Goal: Complete application form: Complete application form

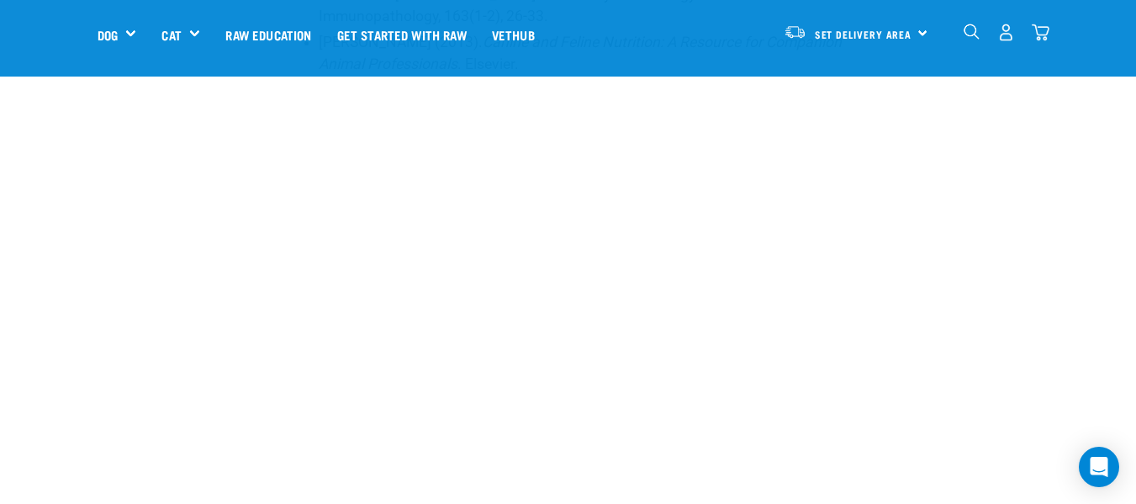
scroll to position [3616, 0]
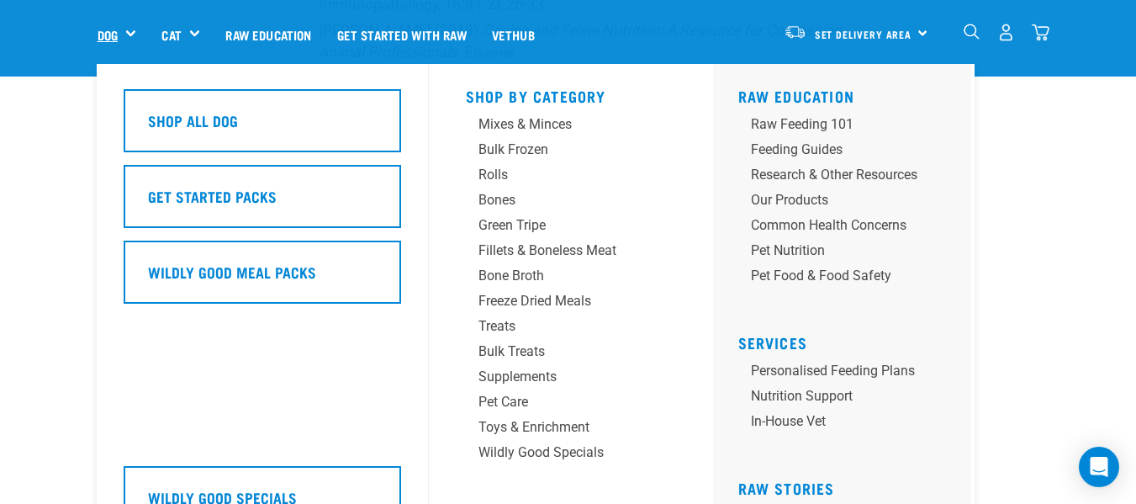
click at [113, 29] on link "Dog" at bounding box center [108, 34] width 20 height 19
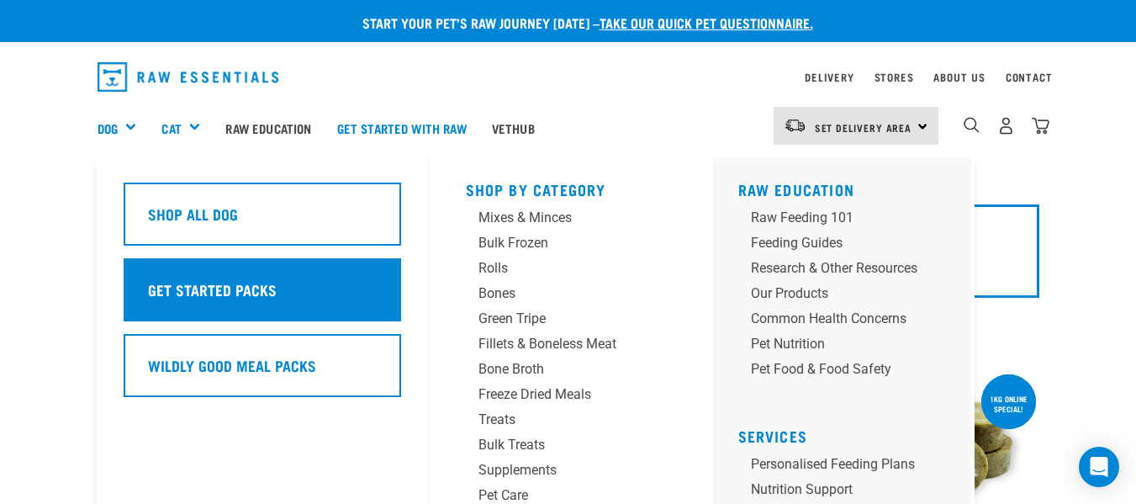
click at [167, 277] on div "Get Started Packs" at bounding box center [263, 289] width 278 height 63
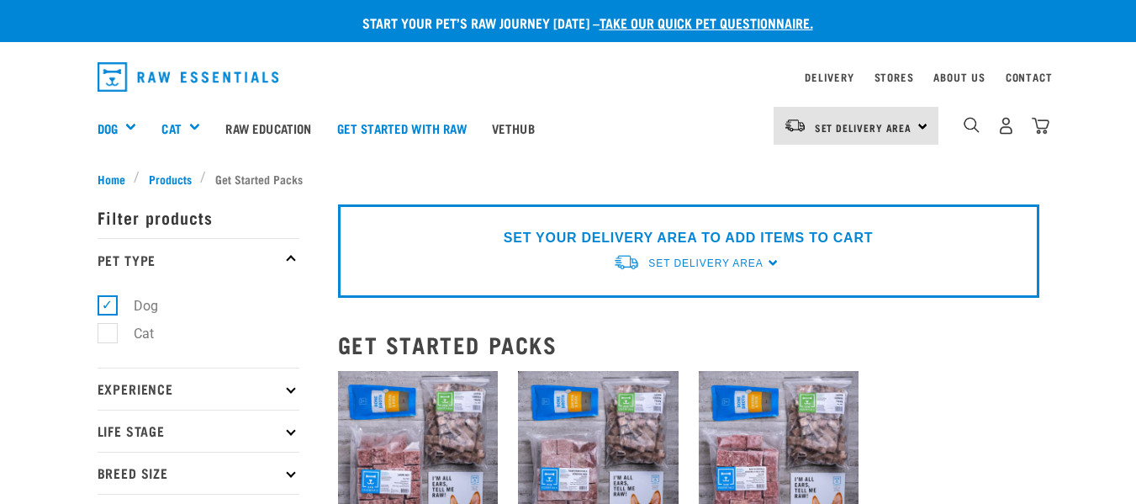
scroll to position [168, 0]
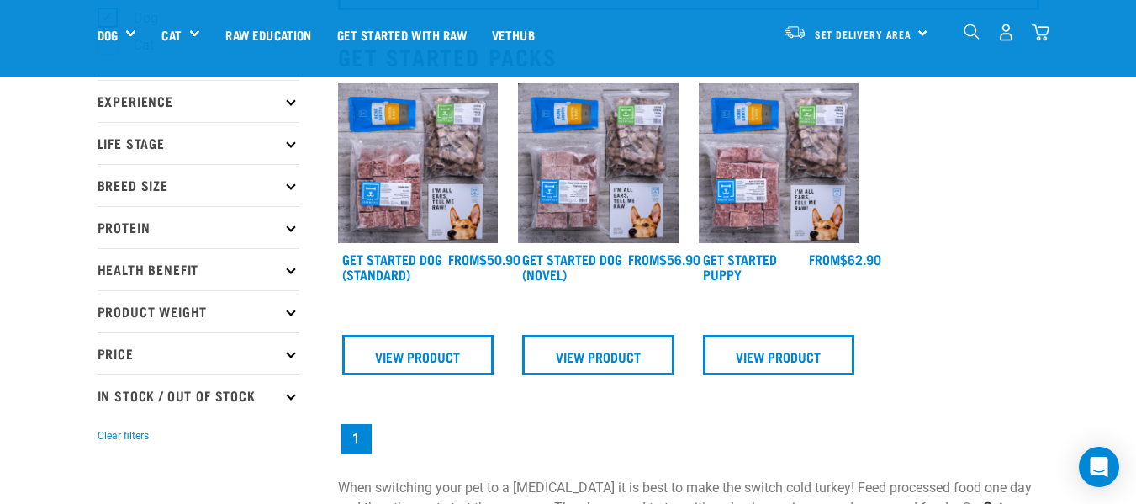
click at [394, 177] on img at bounding box center [418, 163] width 161 height 161
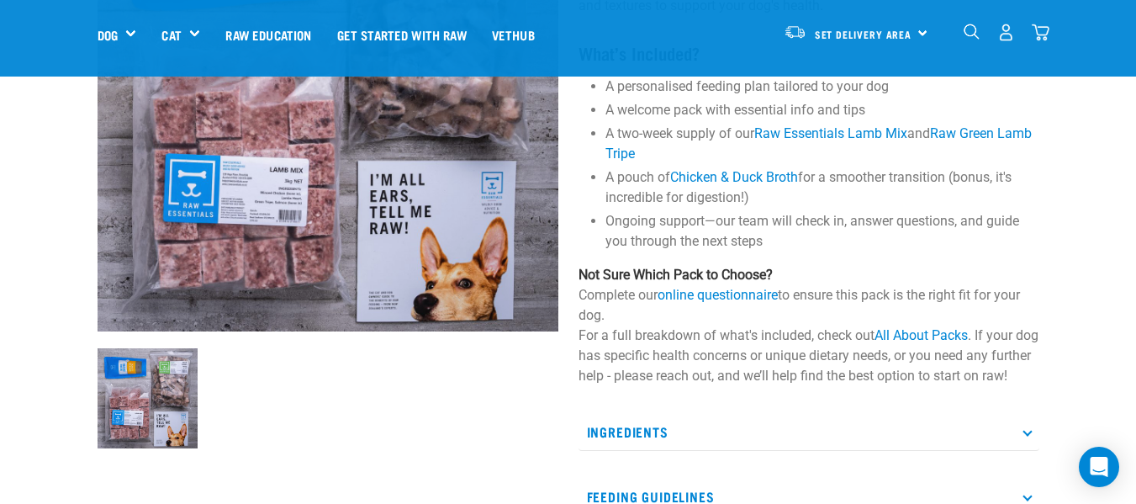
scroll to position [336, 0]
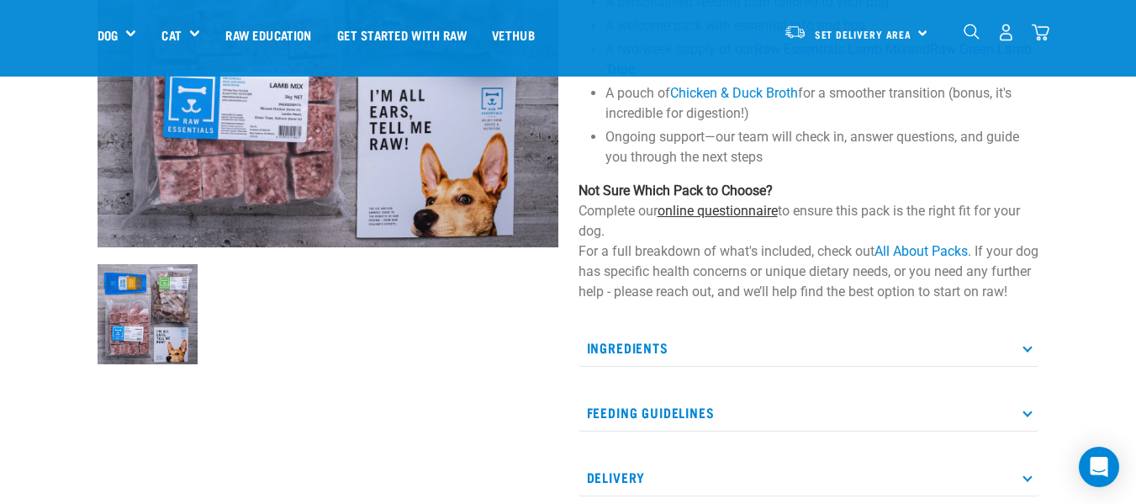
click at [729, 209] on link "online questionnaire" at bounding box center [718, 211] width 120 height 16
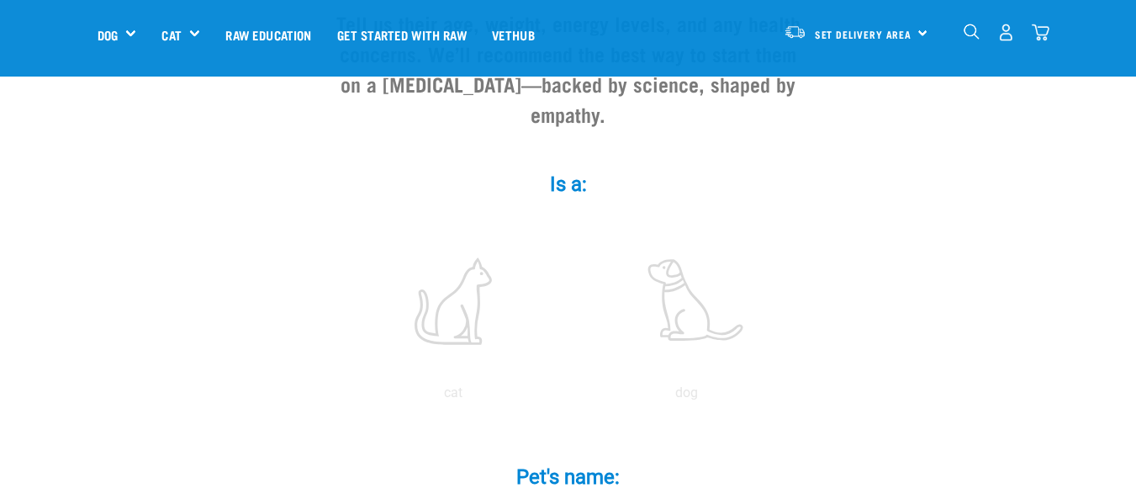
scroll to position [252, 0]
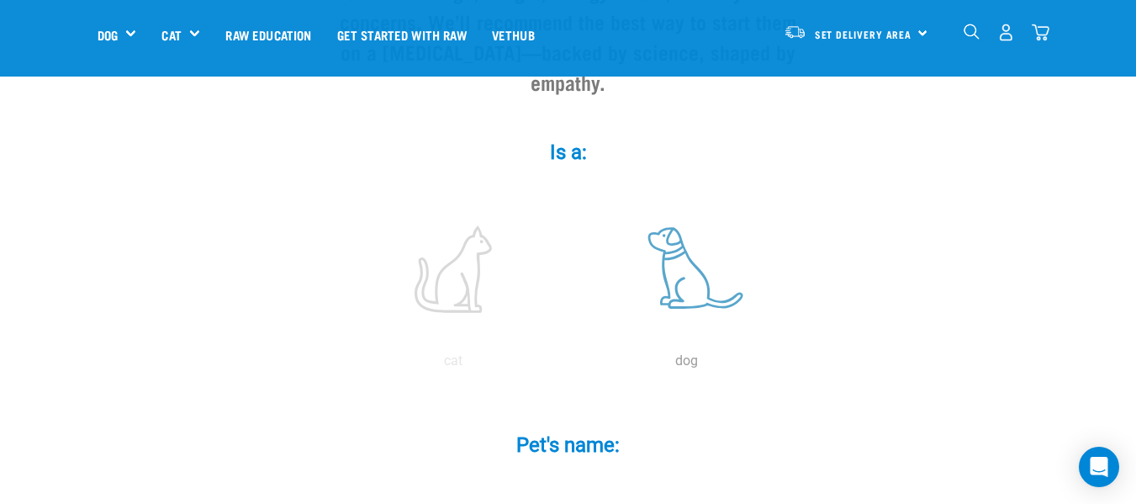
click at [687, 261] on label at bounding box center [687, 269] width 227 height 143
click at [570, 365] on input "radio" at bounding box center [570, 365] width 0 height 0
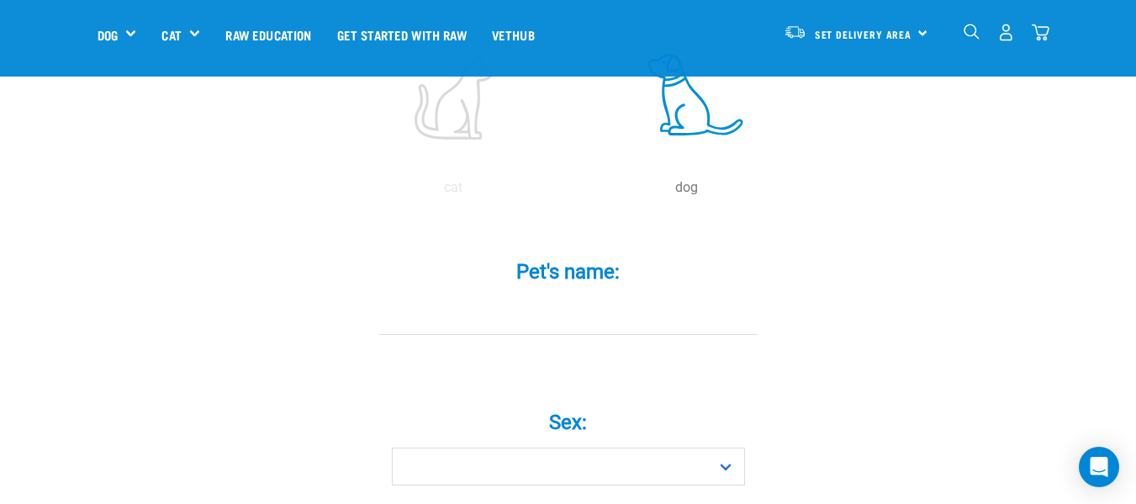
scroll to position [505, 0]
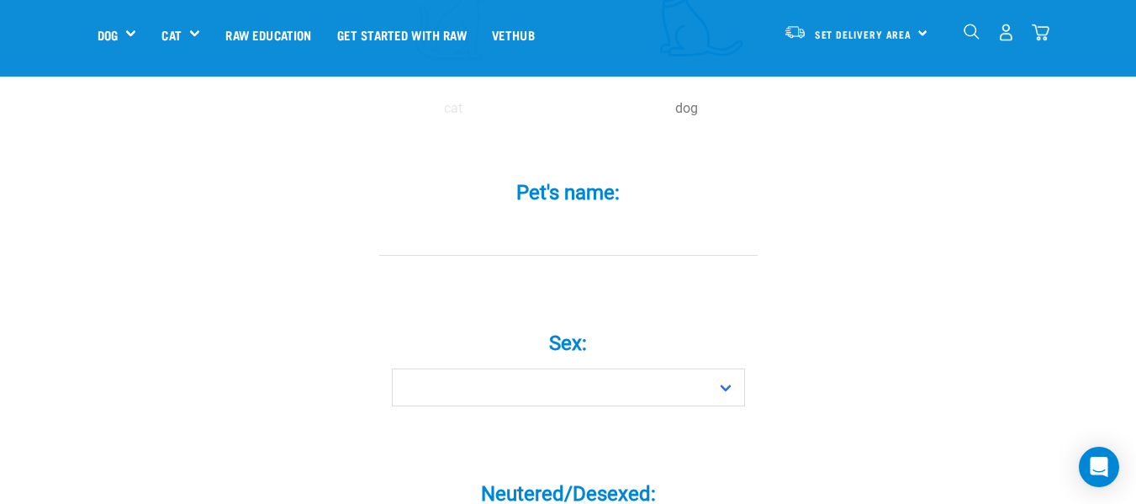
click at [441, 218] on input "Pet's name: *" at bounding box center [568, 237] width 378 height 38
type input "Coco"
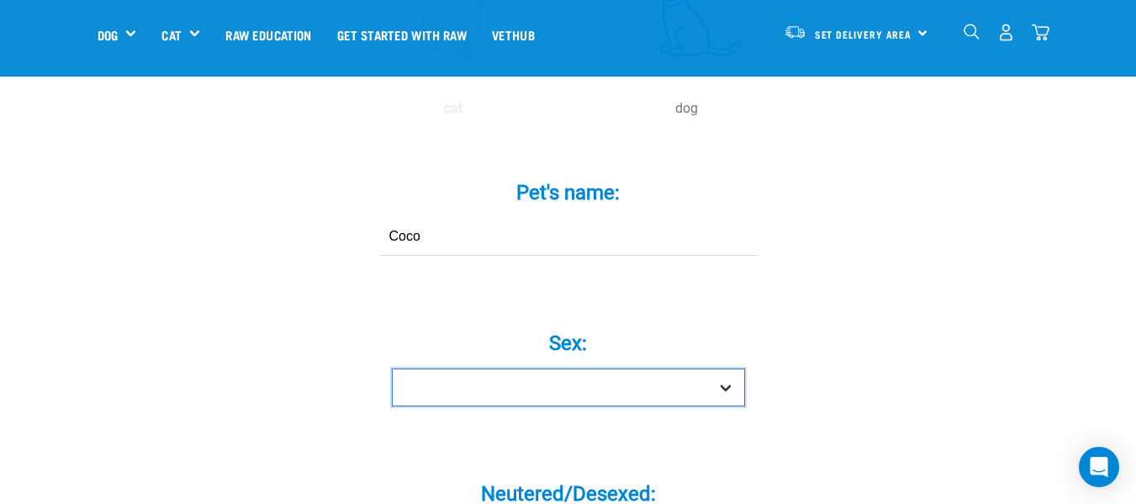
click at [725, 368] on select "Boy Girl" at bounding box center [568, 387] width 353 height 38
select select "girl"
click at [392, 368] on select "Boy Girl" at bounding box center [568, 387] width 353 height 38
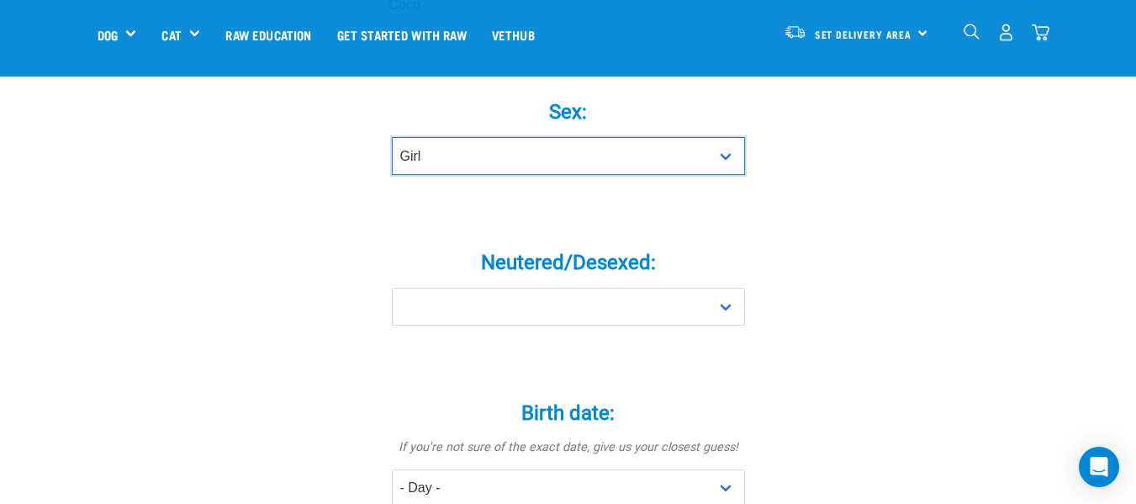
scroll to position [757, 0]
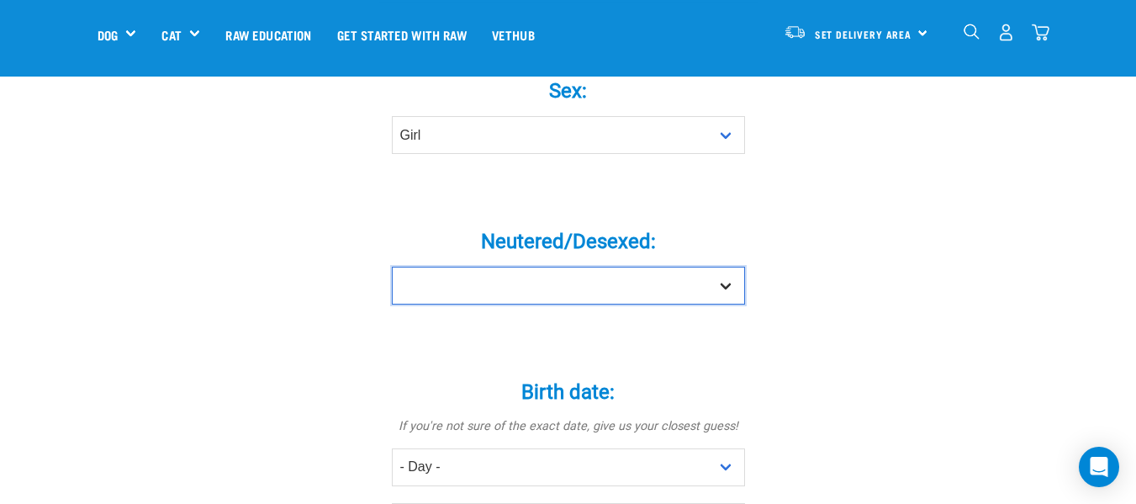
click at [718, 267] on select "Yes No" at bounding box center [568, 286] width 353 height 38
select select "yes"
click at [392, 267] on select "Yes No" at bounding box center [568, 286] width 353 height 38
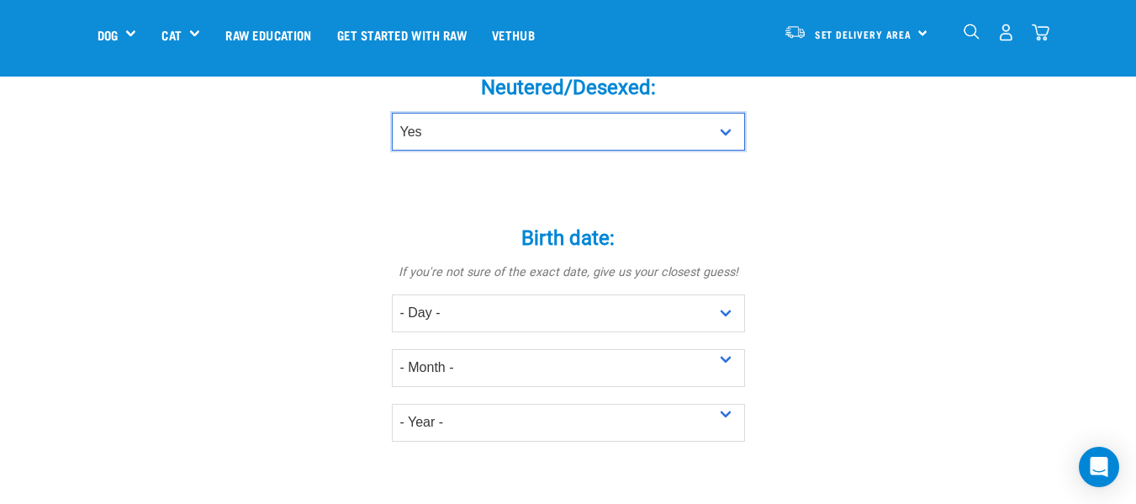
scroll to position [925, 0]
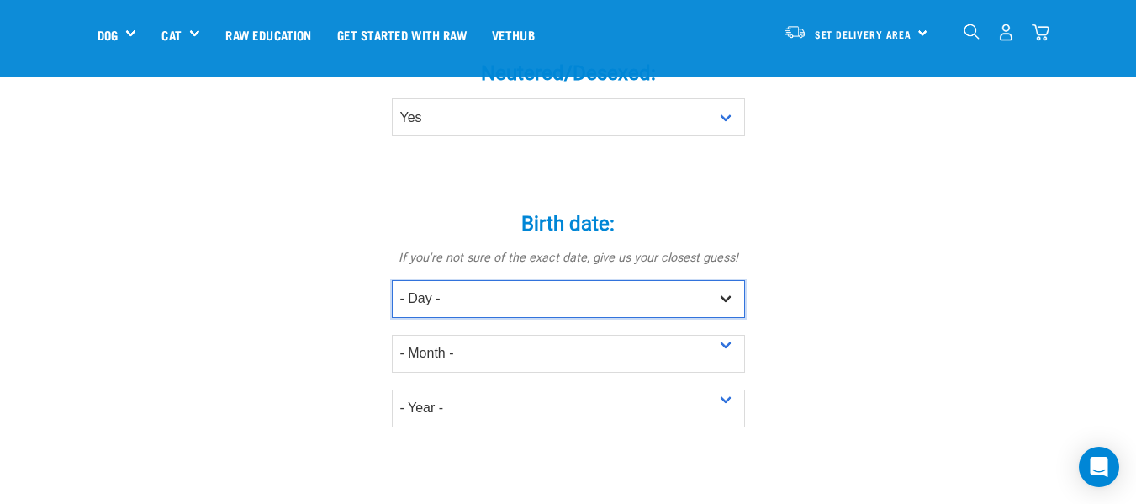
click at [729, 280] on select "- Day - 1 2 3 4 5 6 7 8 9 10 11 12 13 14 15 16 17 18 19 20 21 22 23 24 25 26 27" at bounding box center [568, 299] width 353 height 38
select select "19"
click at [392, 280] on select "- Day - 1 2 3 4 5 6 7 8 9 10 11 12 13 14 15 16 17 18 19 20 21 22 23 24 25 26 27" at bounding box center [568, 299] width 353 height 38
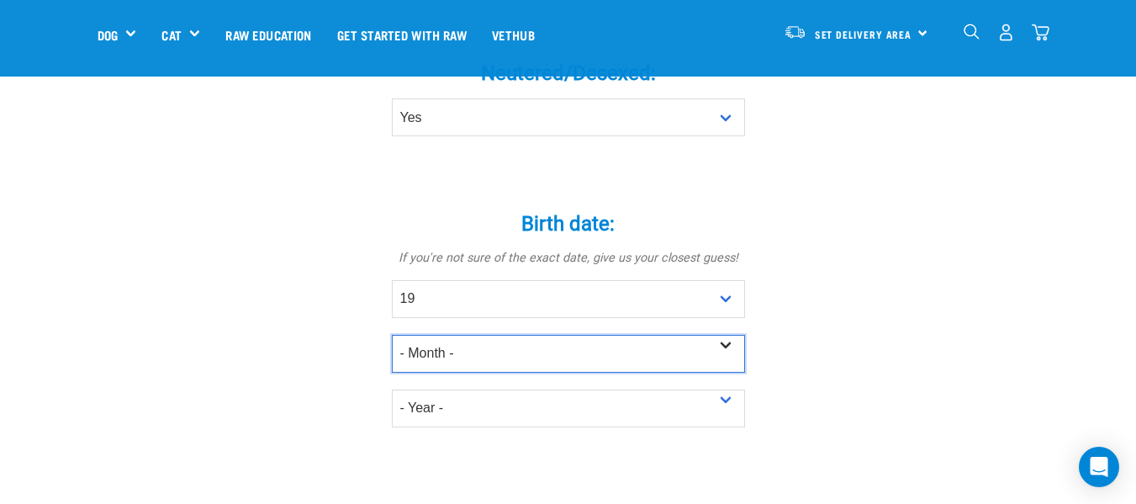
click at [718, 335] on select "- Month - January February March April May June July August September October N…" at bounding box center [568, 354] width 353 height 38
select select "October"
click at [392, 335] on select "- Month - January February March April May June July August September October N…" at bounding box center [568, 354] width 353 height 38
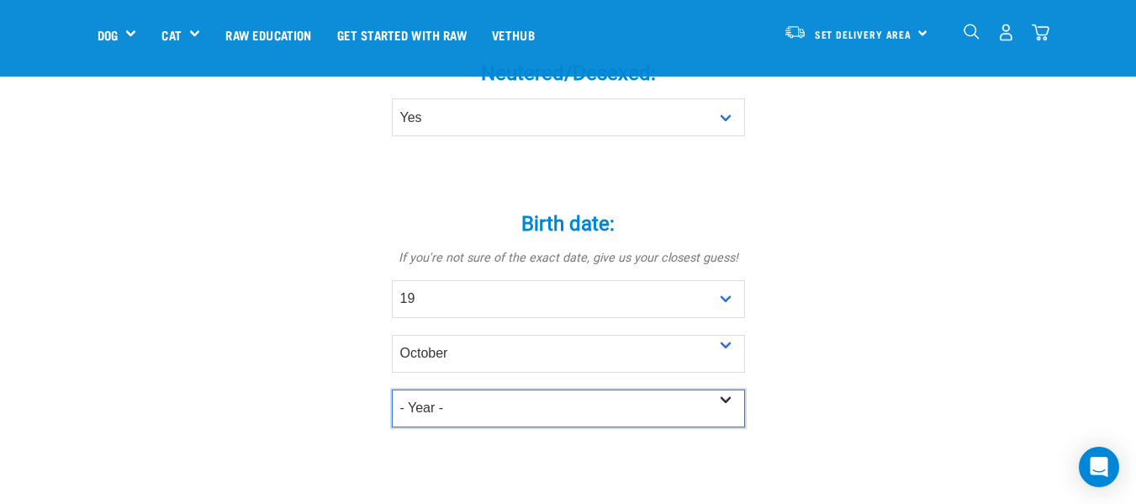
click at [727, 389] on select "- Year - 2025 2024 2023 2022 2021 2020 2019 2018 2017 2016 2015 2014 2013 2012" at bounding box center [568, 408] width 353 height 38
select select "2018"
click at [392, 389] on select "- Year - 2025 2024 2023 2022 2021 2020 2019 2018 2017 2016 2015 2014 2013 2012" at bounding box center [568, 408] width 353 height 38
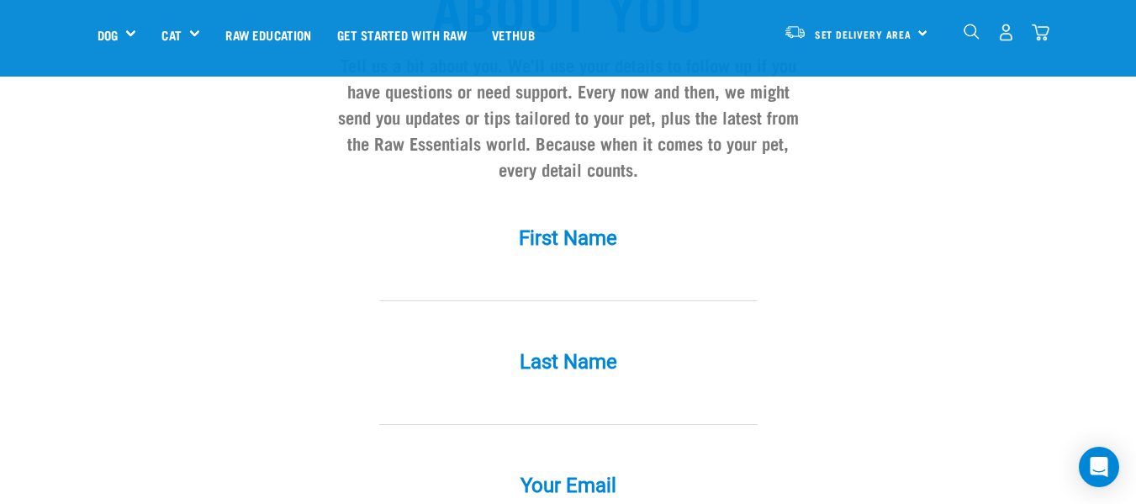
scroll to position [1514, 0]
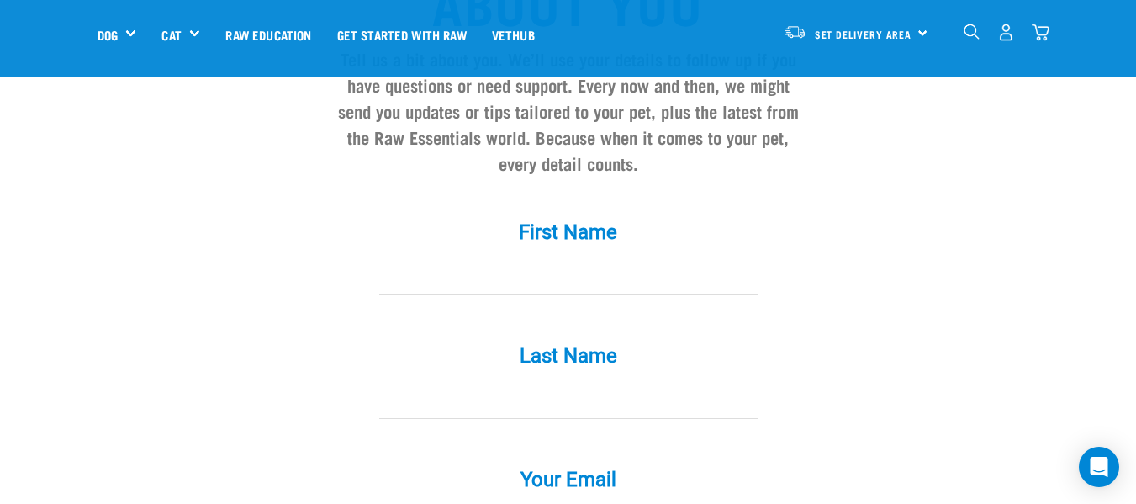
click at [415, 257] on input "First Name *" at bounding box center [568, 276] width 378 height 38
type input "jude"
type input "smidt"
type input "[DEMOGRAPHIC_DATA][DOMAIN_NAME]"
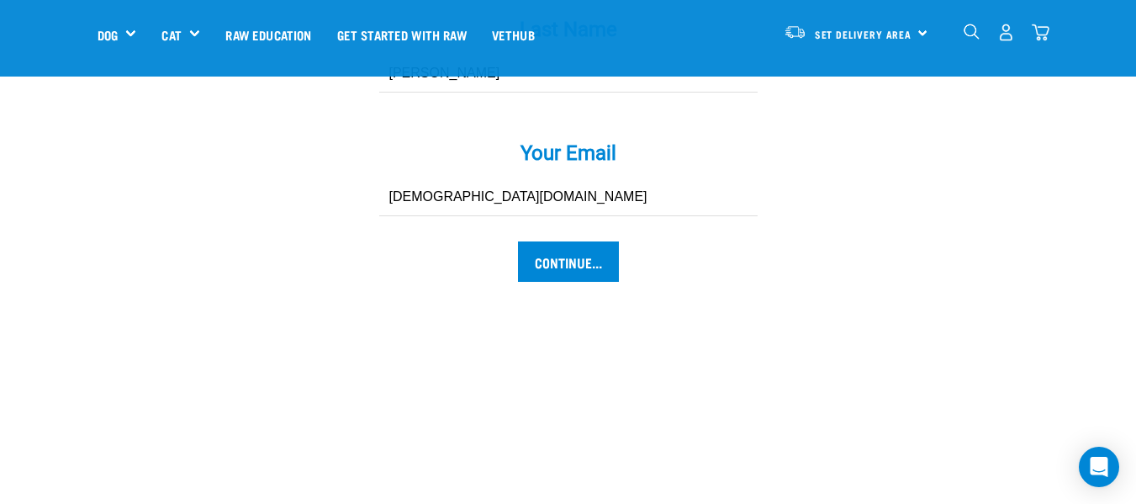
scroll to position [1850, 0]
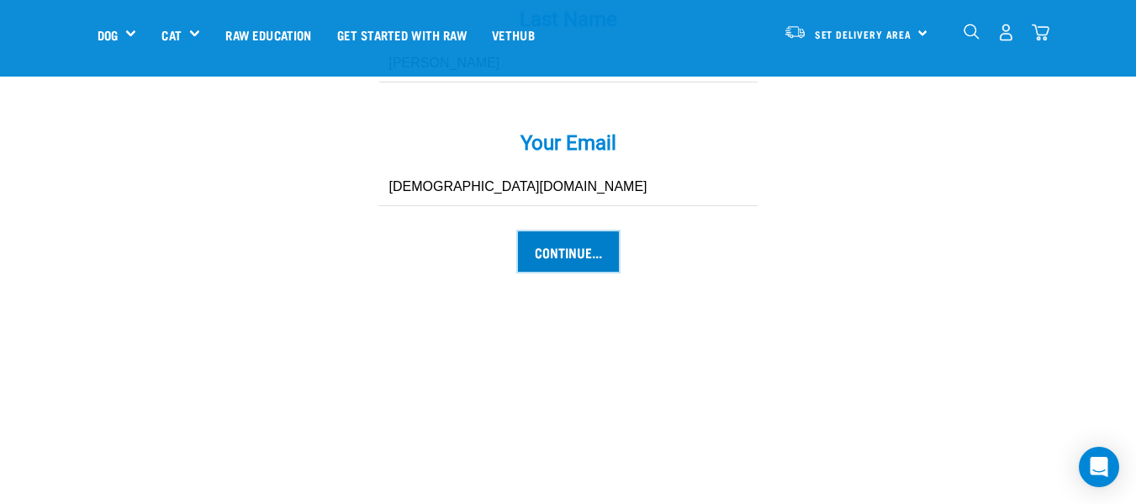
click at [561, 231] on input "Continue..." at bounding box center [568, 251] width 101 height 40
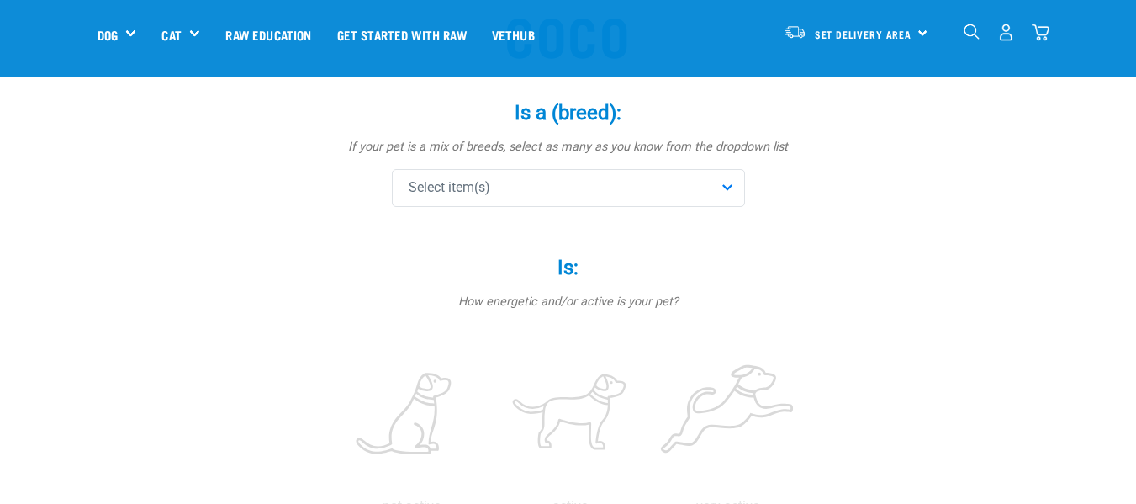
scroll to position [168, 0]
click at [733, 184] on div "Select item(s)" at bounding box center [568, 186] width 353 height 38
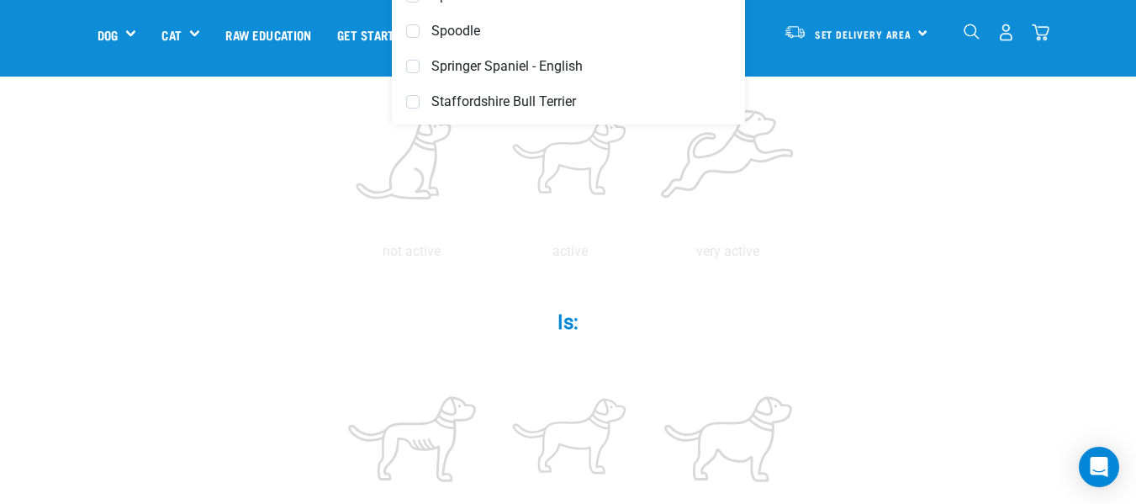
scroll to position [6391, 0]
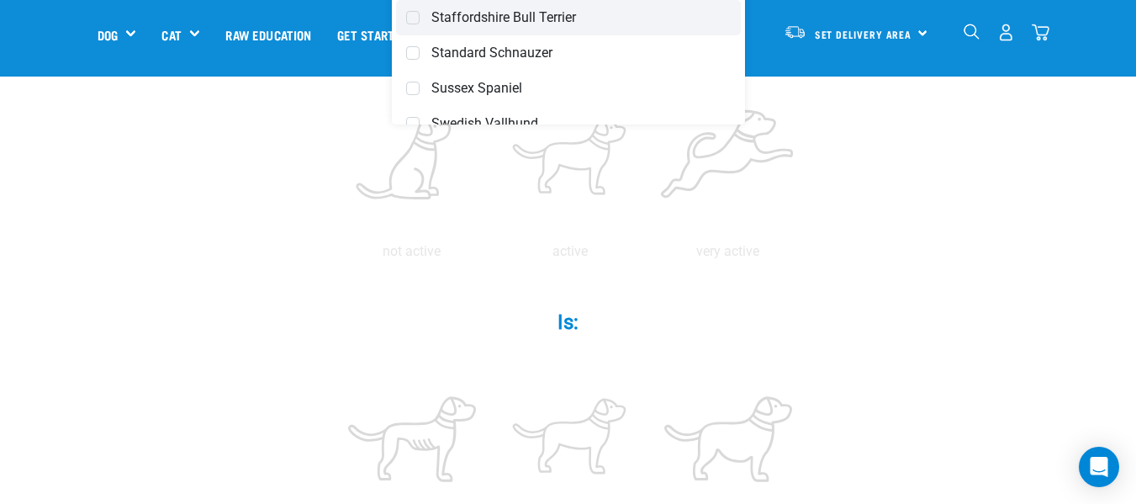
click at [502, 7] on div "Staffordshire Bull Terrier" at bounding box center [568, 17] width 345 height 35
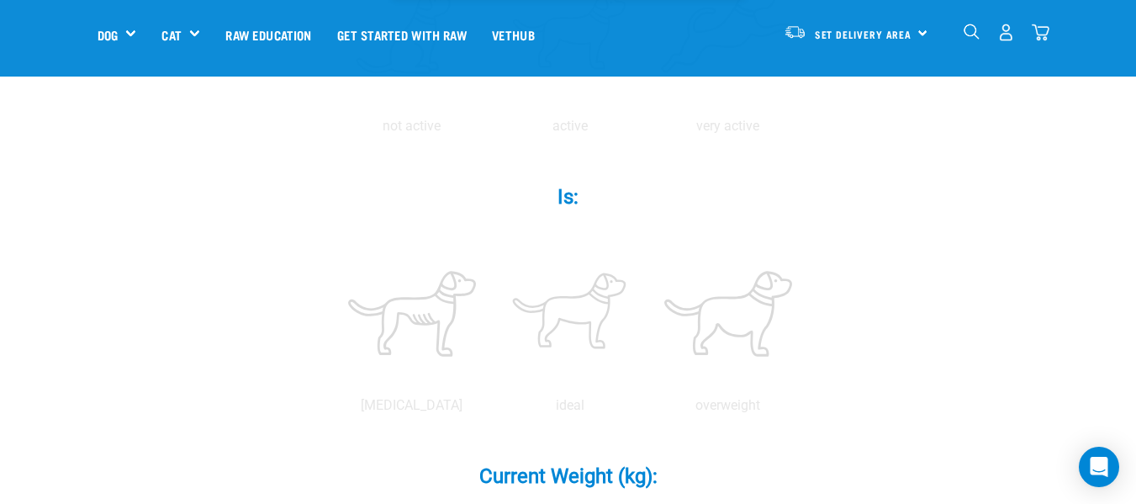
scroll to position [673, 0]
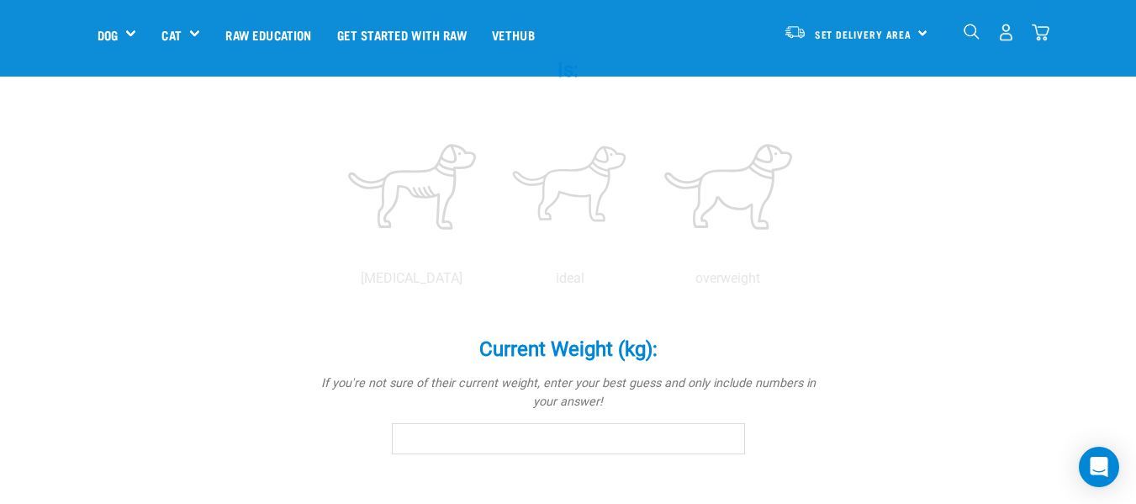
click at [383, 436] on div "Current Weight (kg): * If you're not sure of their current weight, enter your b…" at bounding box center [568, 384] width 505 height 140
click at [376, 294] on div "Is: * underweight ideal overweight" at bounding box center [568, 173] width 505 height 279
click at [549, 361] on label "Current Weight (kg): *" at bounding box center [568, 349] width 505 height 30
click at [549, 423] on input "Current Weight (kg): *" at bounding box center [568, 438] width 353 height 30
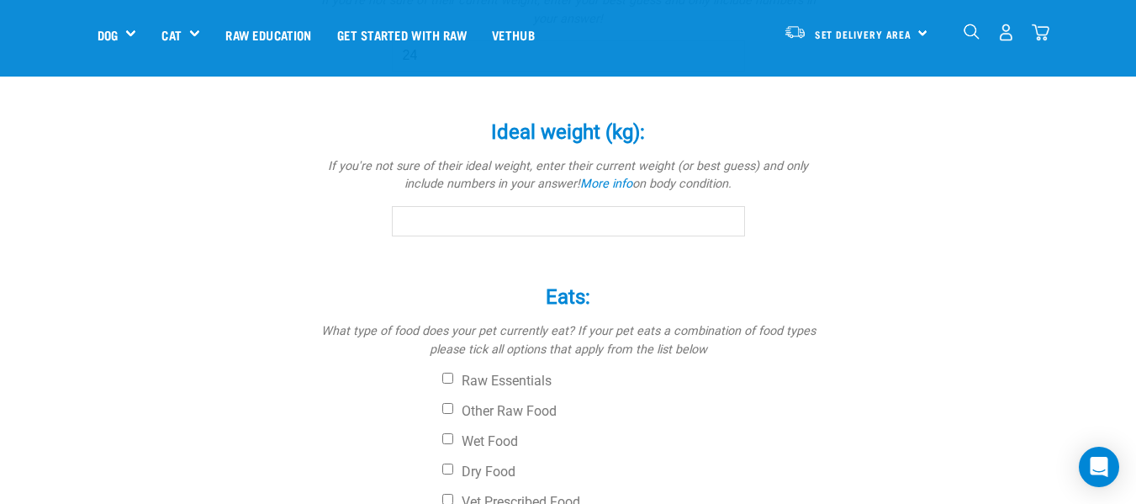
scroll to position [1093, 0]
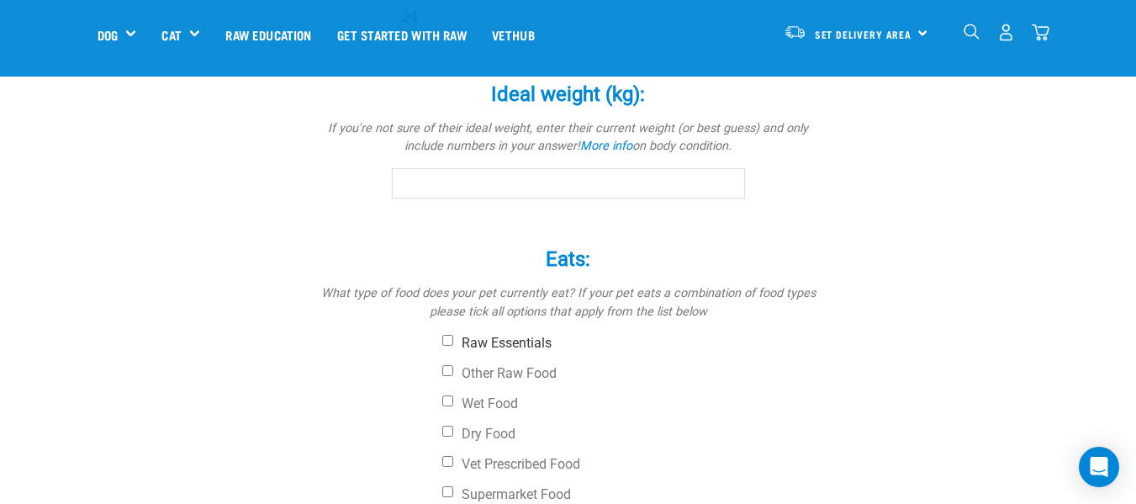
type input "24"
click at [442, 336] on input "Raw Essentials" at bounding box center [447, 340] width 11 height 11
checkbox input "true"
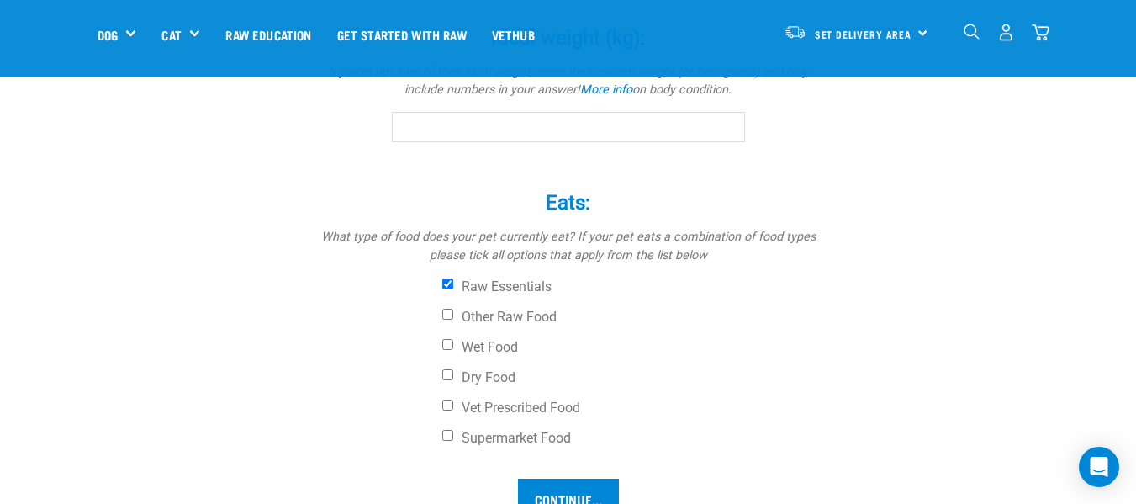
scroll to position [1177, 0]
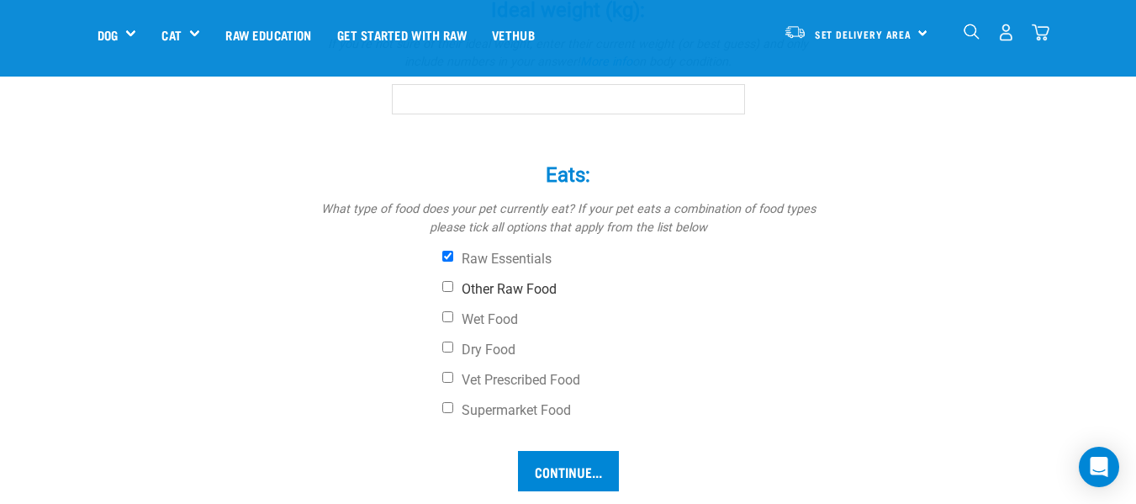
click at [445, 284] on input "Other Raw Food" at bounding box center [447, 286] width 11 height 11
checkbox input "true"
click at [568, 473] on input "Continue..." at bounding box center [568, 471] width 101 height 40
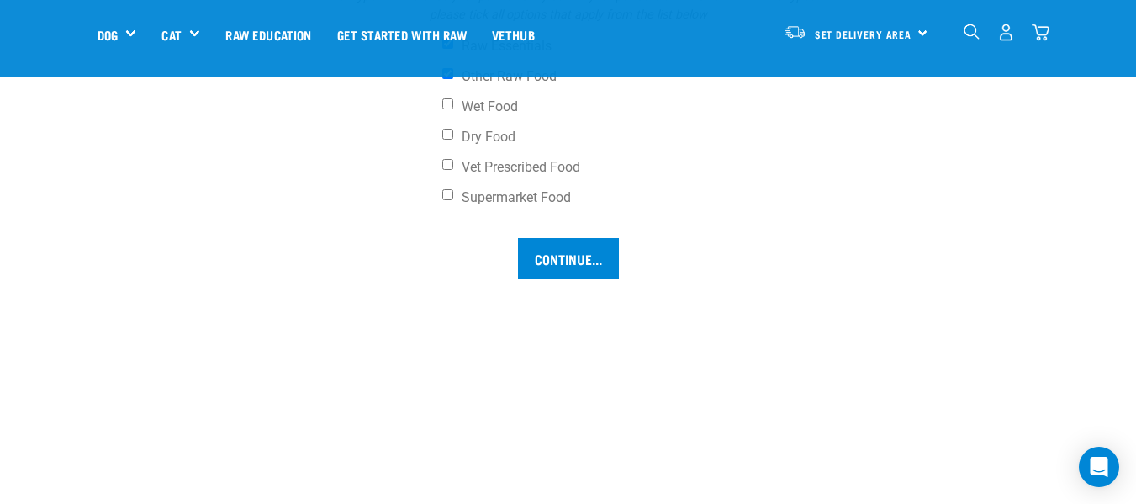
scroll to position [1416, 0]
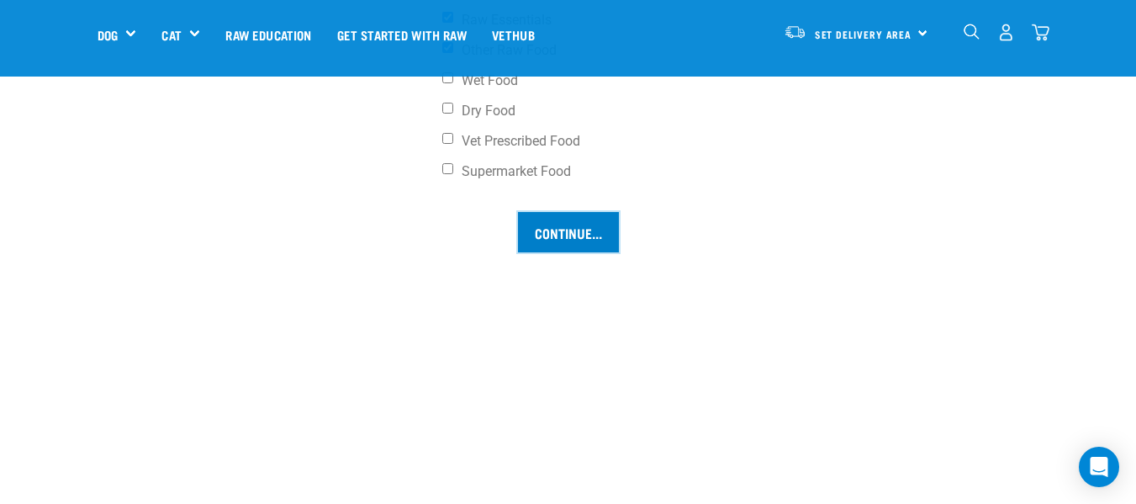
click at [569, 225] on input "Continue..." at bounding box center [568, 232] width 101 height 40
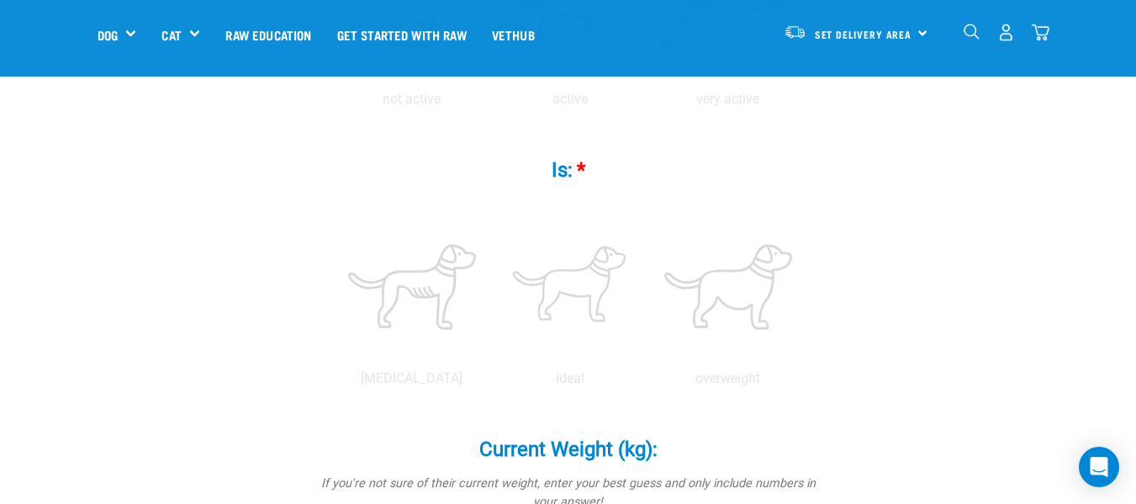
scroll to position [575, 0]
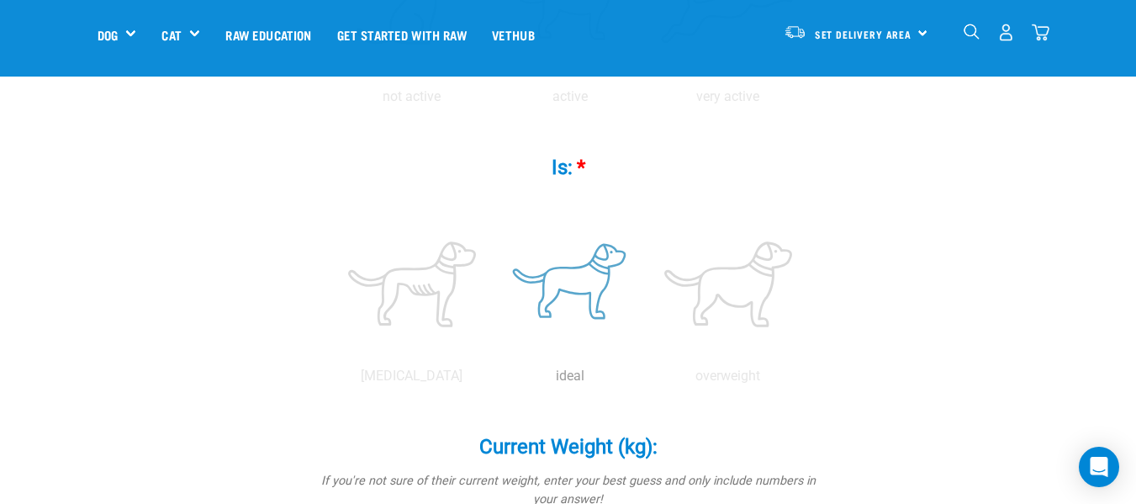
click at [572, 292] on label at bounding box center [569, 284] width 151 height 143
click at [491, 380] on input "radio" at bounding box center [491, 380] width 0 height 0
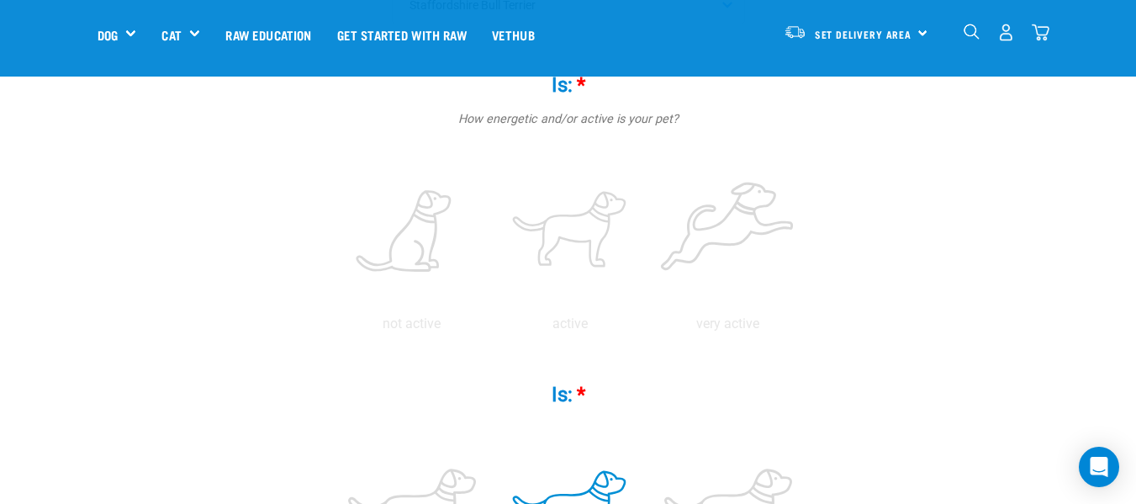
scroll to position [323, 0]
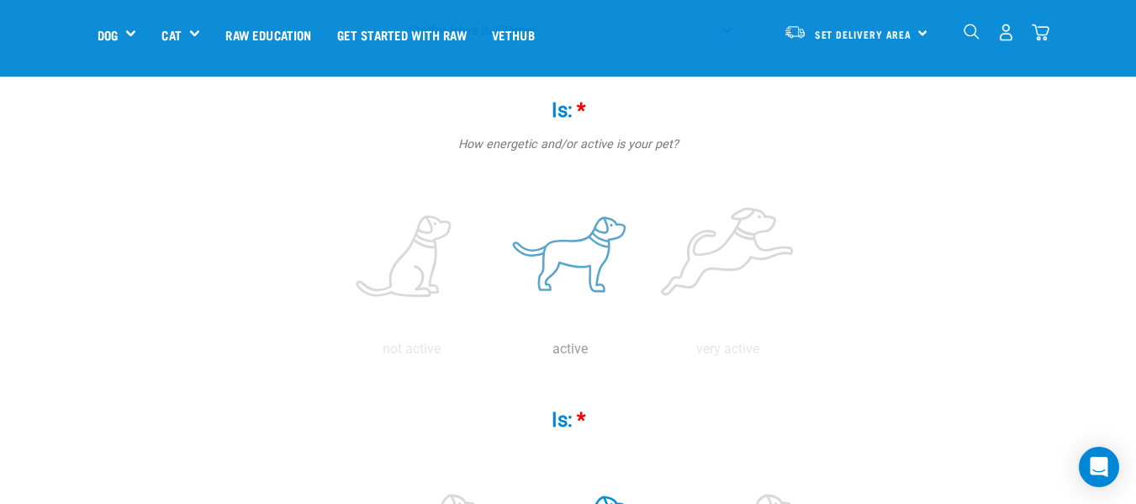
click at [563, 260] on label at bounding box center [569, 257] width 151 height 143
click at [491, 353] on input "radio" at bounding box center [491, 353] width 0 height 0
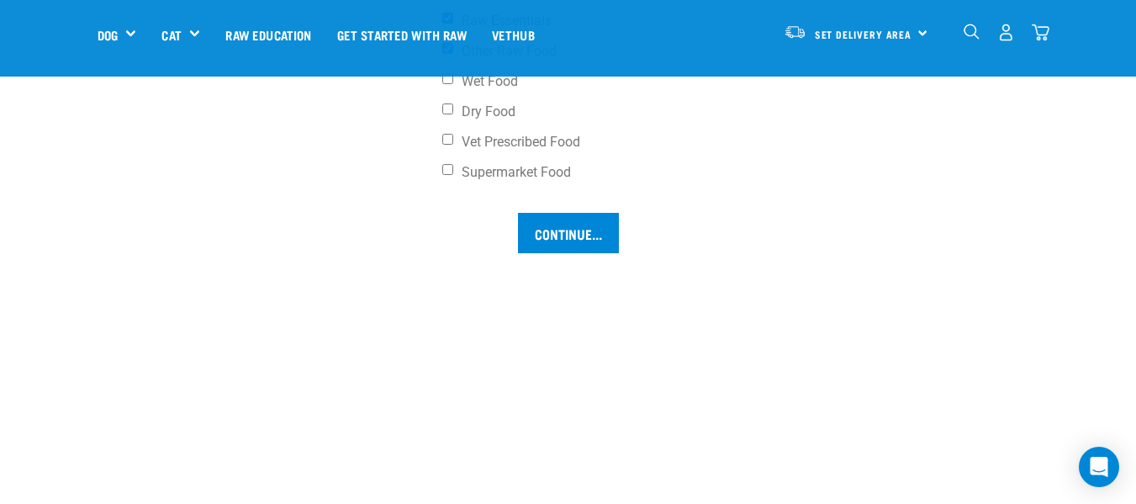
scroll to position [1416, 0]
click at [558, 227] on input "Continue..." at bounding box center [568, 232] width 101 height 40
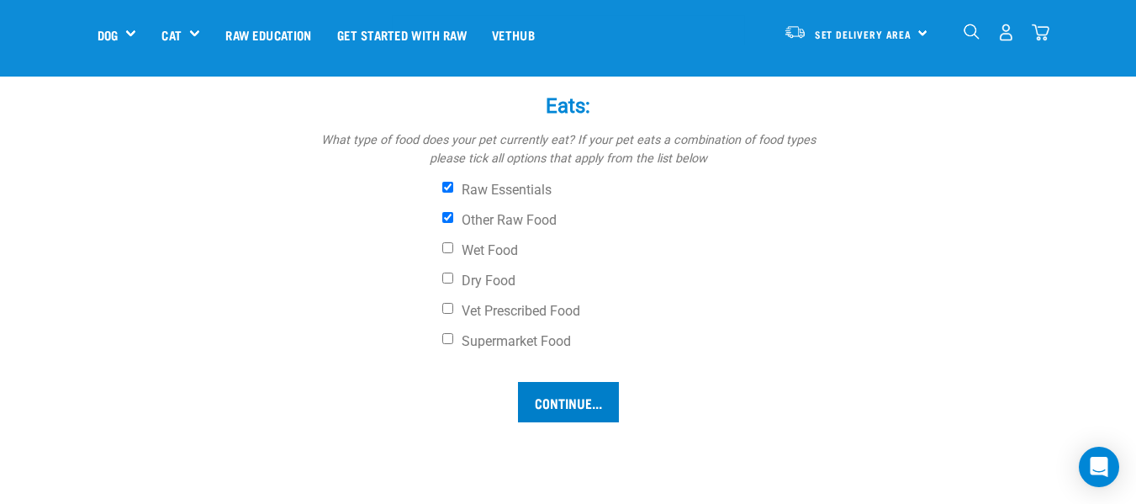
scroll to position [1245, 0]
click at [447, 279] on input "Dry Food" at bounding box center [447, 279] width 11 height 11
checkbox input "true"
click at [582, 398] on input "Continue..." at bounding box center [568, 403] width 101 height 40
type input "25"
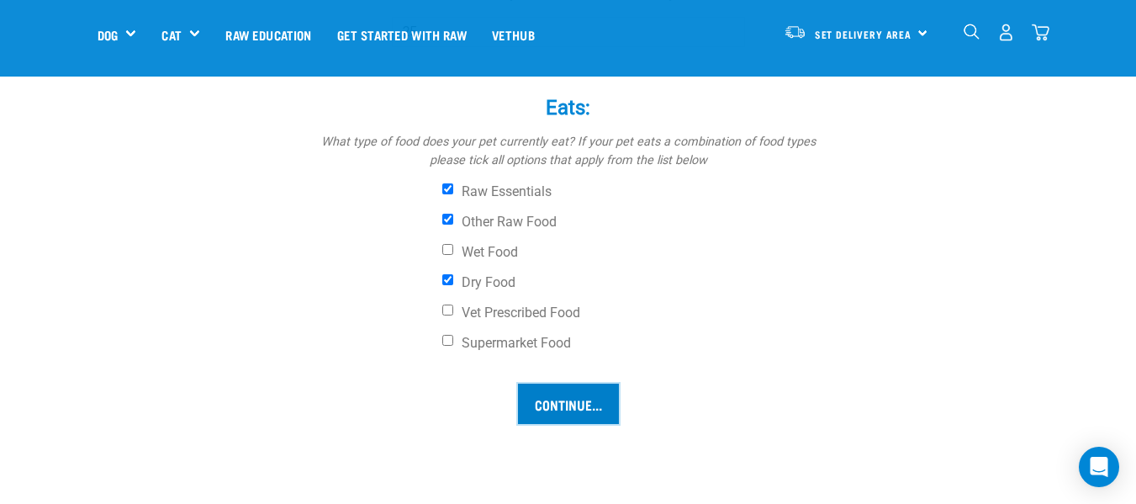
click at [565, 393] on input "Continue..." at bounding box center [568, 403] width 101 height 40
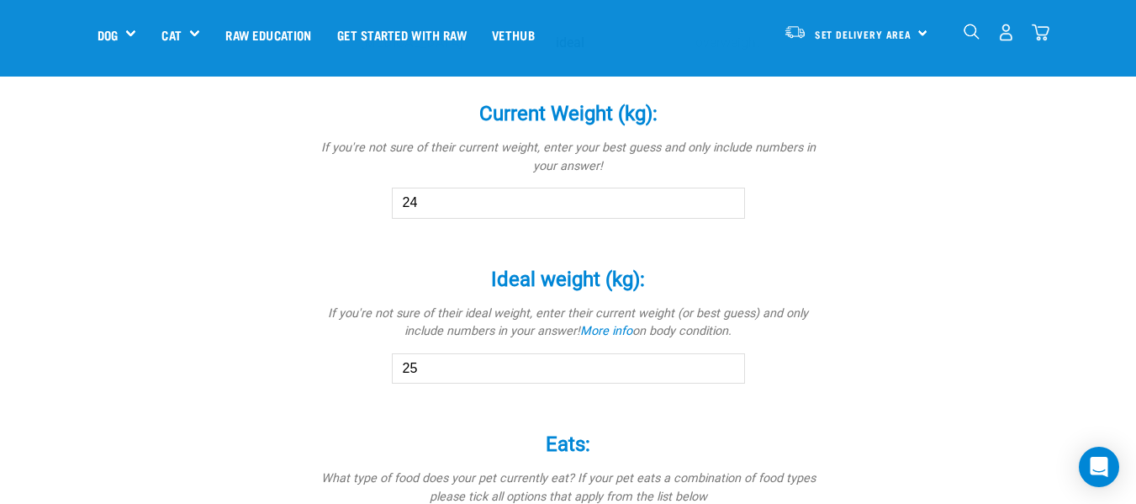
scroll to position [853, 0]
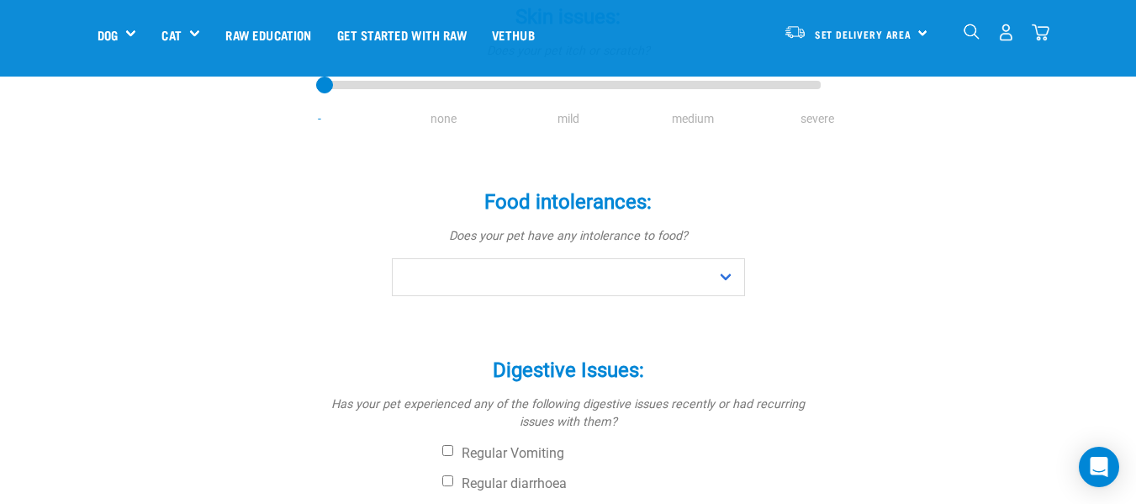
scroll to position [420, 0]
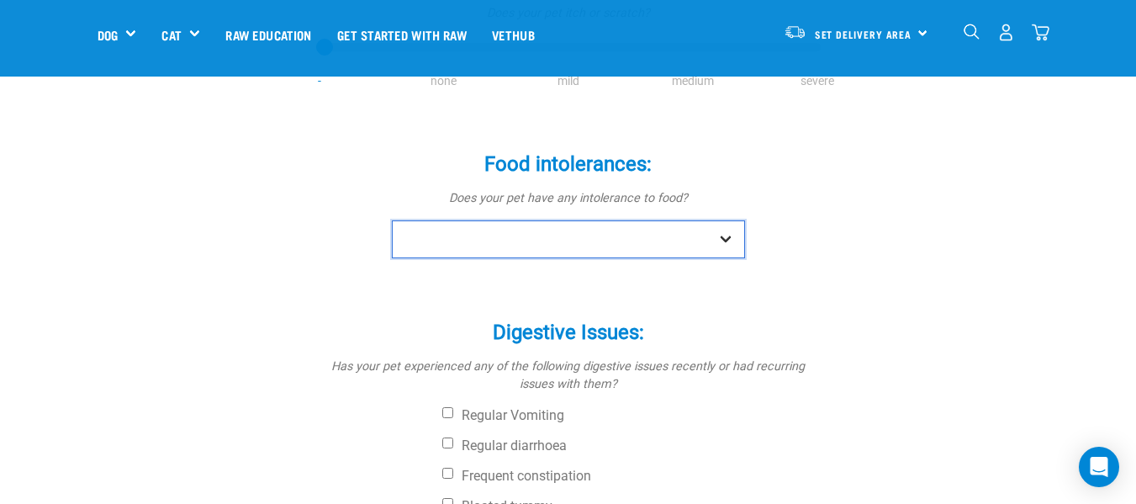
click at [727, 220] on select "No Yes" at bounding box center [568, 239] width 353 height 38
select select "no"
click at [392, 220] on select "No Yes" at bounding box center [568, 239] width 353 height 38
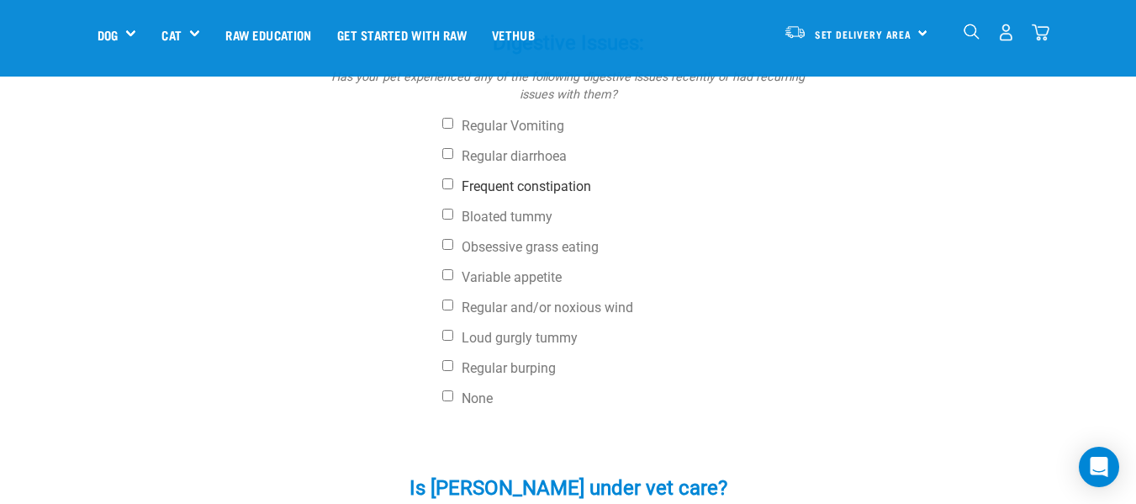
scroll to position [673, 0]
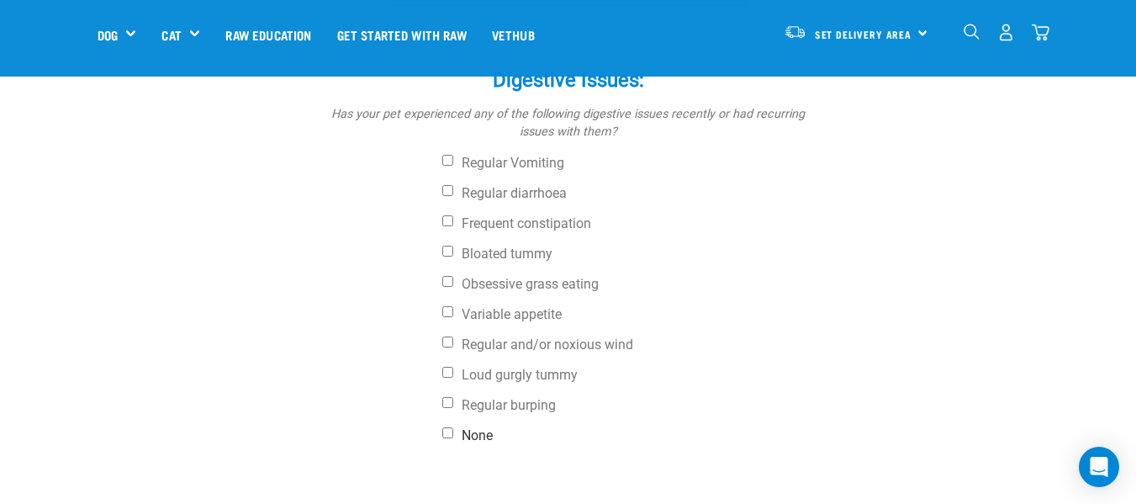
click at [447, 427] on input "None" at bounding box center [447, 432] width 11 height 11
checkbox input "true"
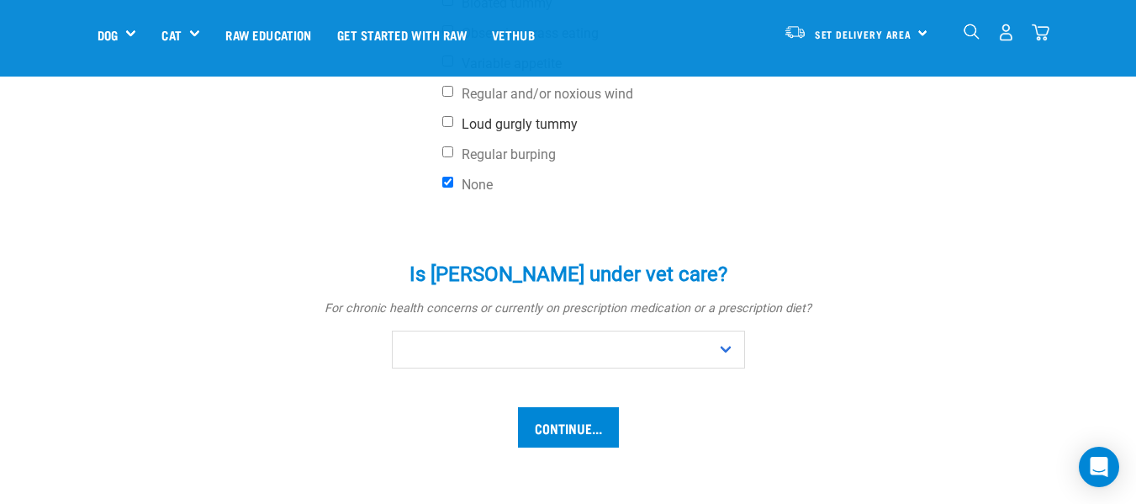
scroll to position [925, 0]
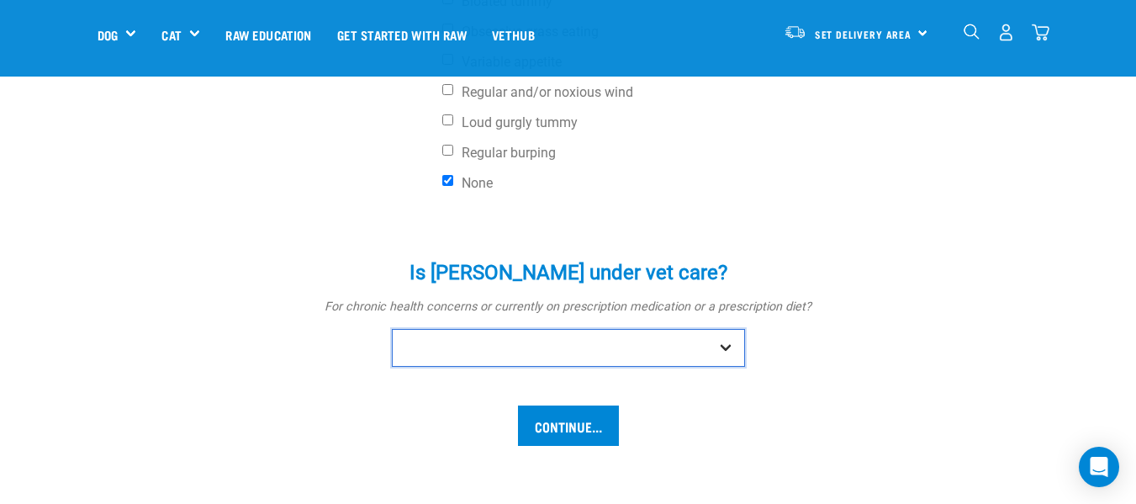
click at [723, 329] on select "No Yes" at bounding box center [568, 348] width 353 height 38
select select "no"
click at [392, 329] on select "No Yes" at bounding box center [568, 348] width 353 height 38
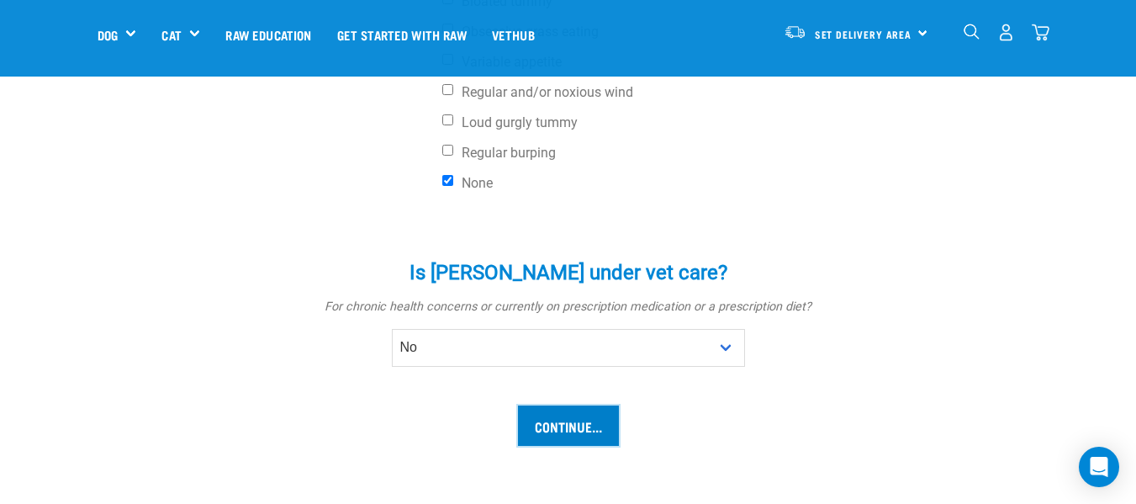
click at [556, 405] on input "Continue..." at bounding box center [568, 425] width 101 height 40
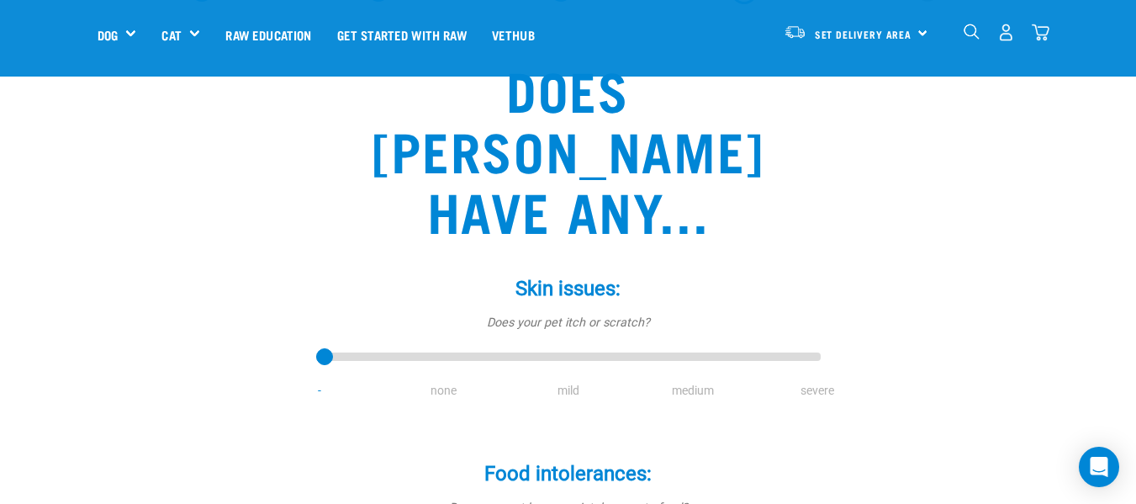
scroll to position [84, 0]
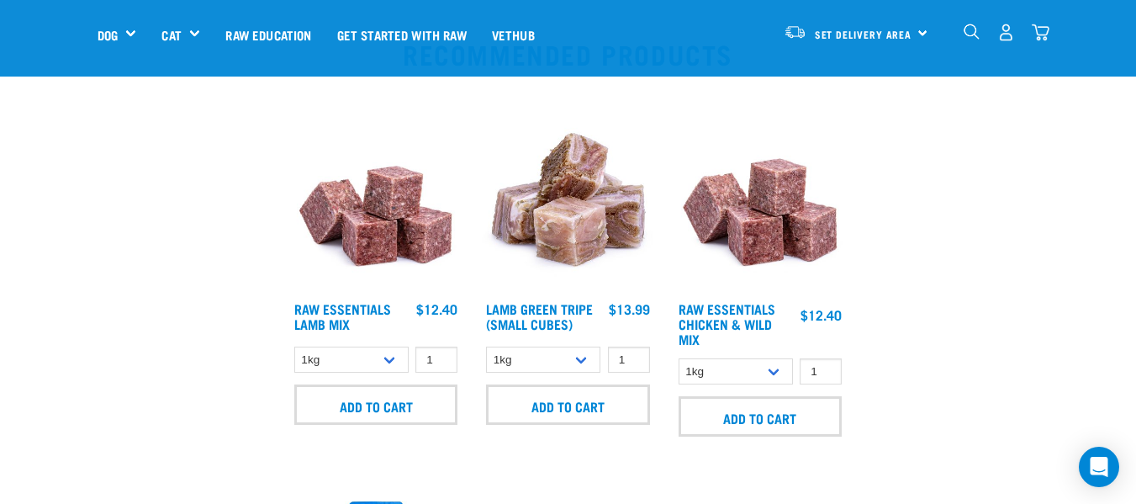
scroll to position [1177, 0]
